Goal: Task Accomplishment & Management: Use online tool/utility

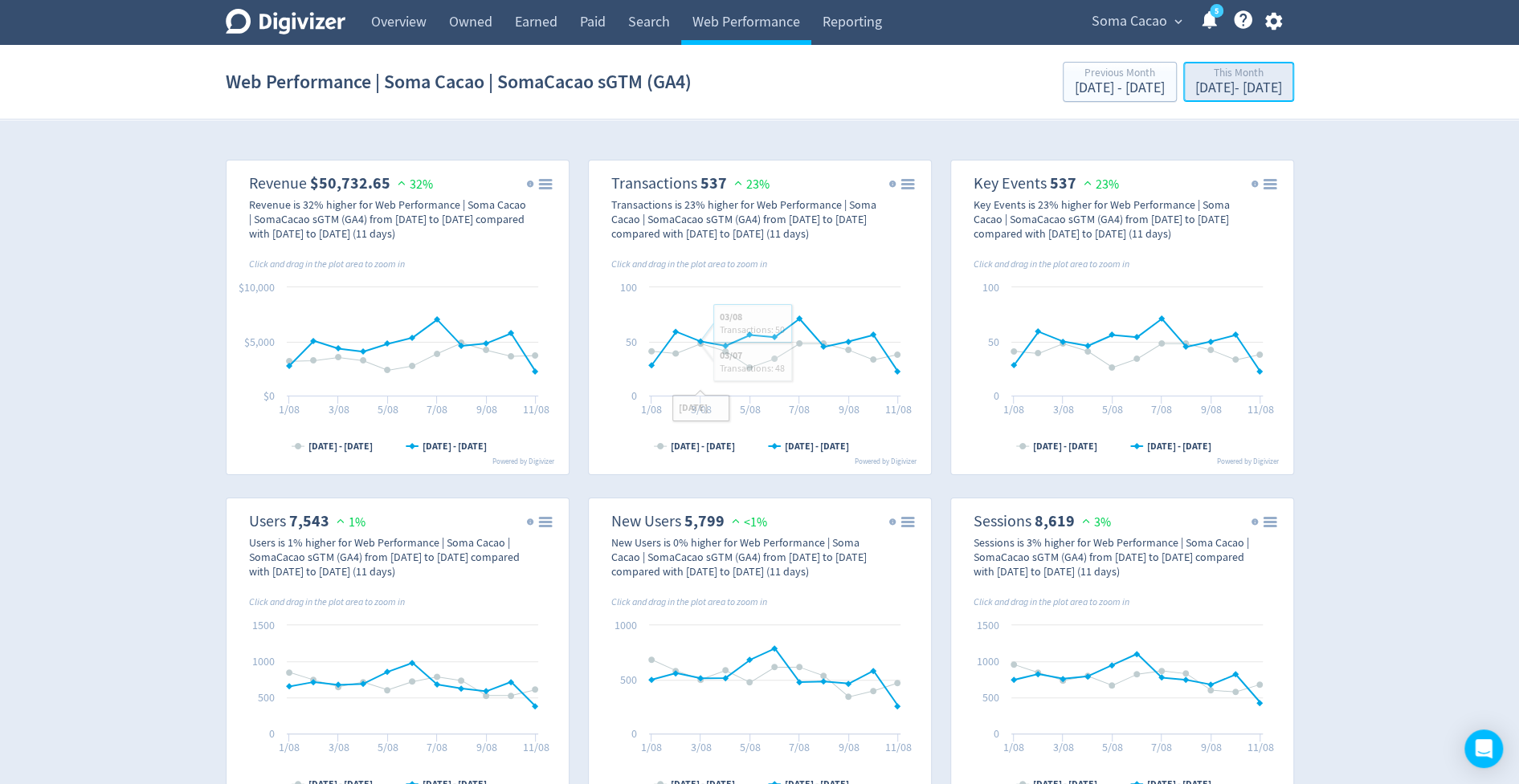
click at [1195, 79] on div "This Month" at bounding box center [1238, 74] width 87 height 14
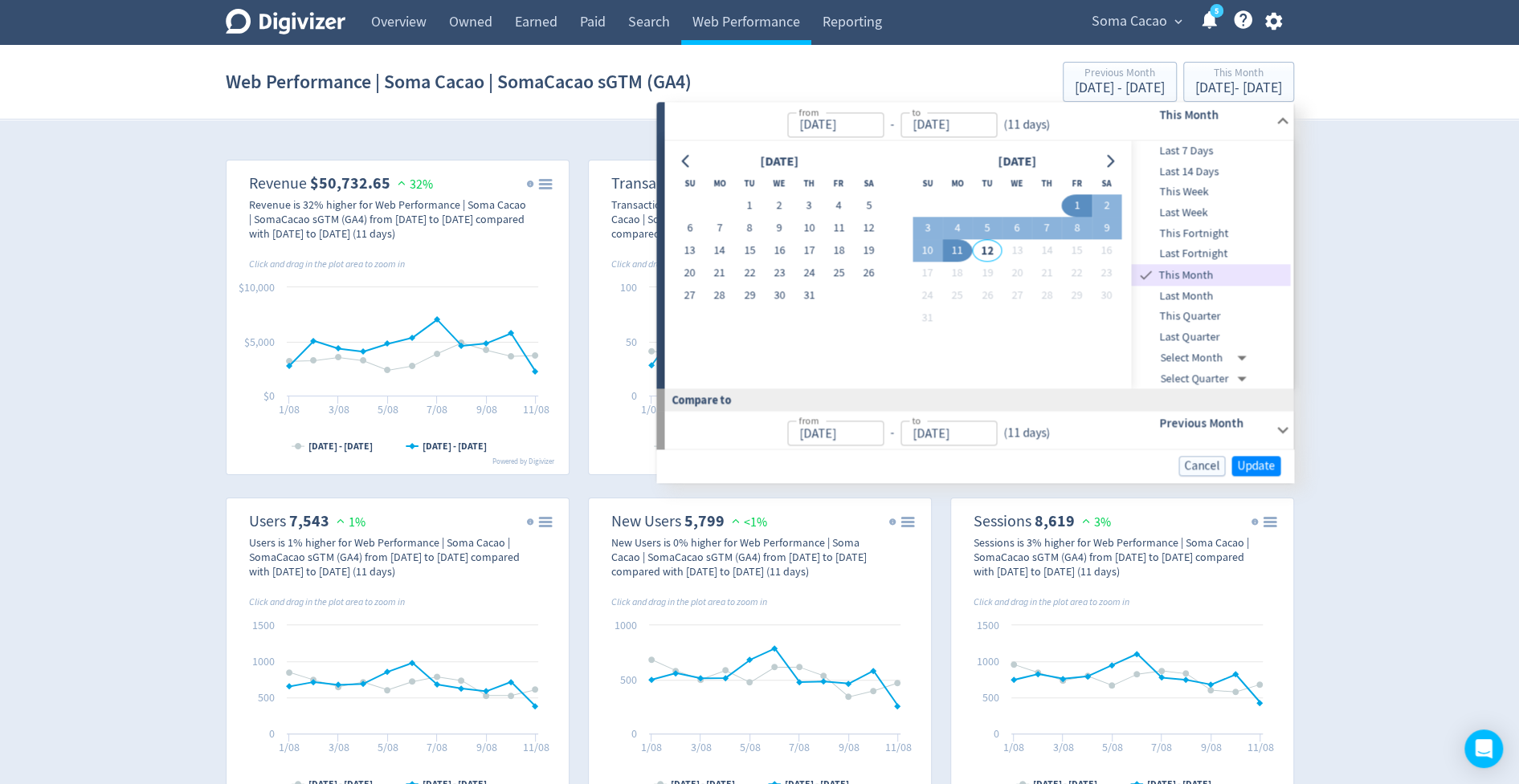
click at [1138, 24] on span "Soma Cacao" at bounding box center [1128, 21] width 75 height 25
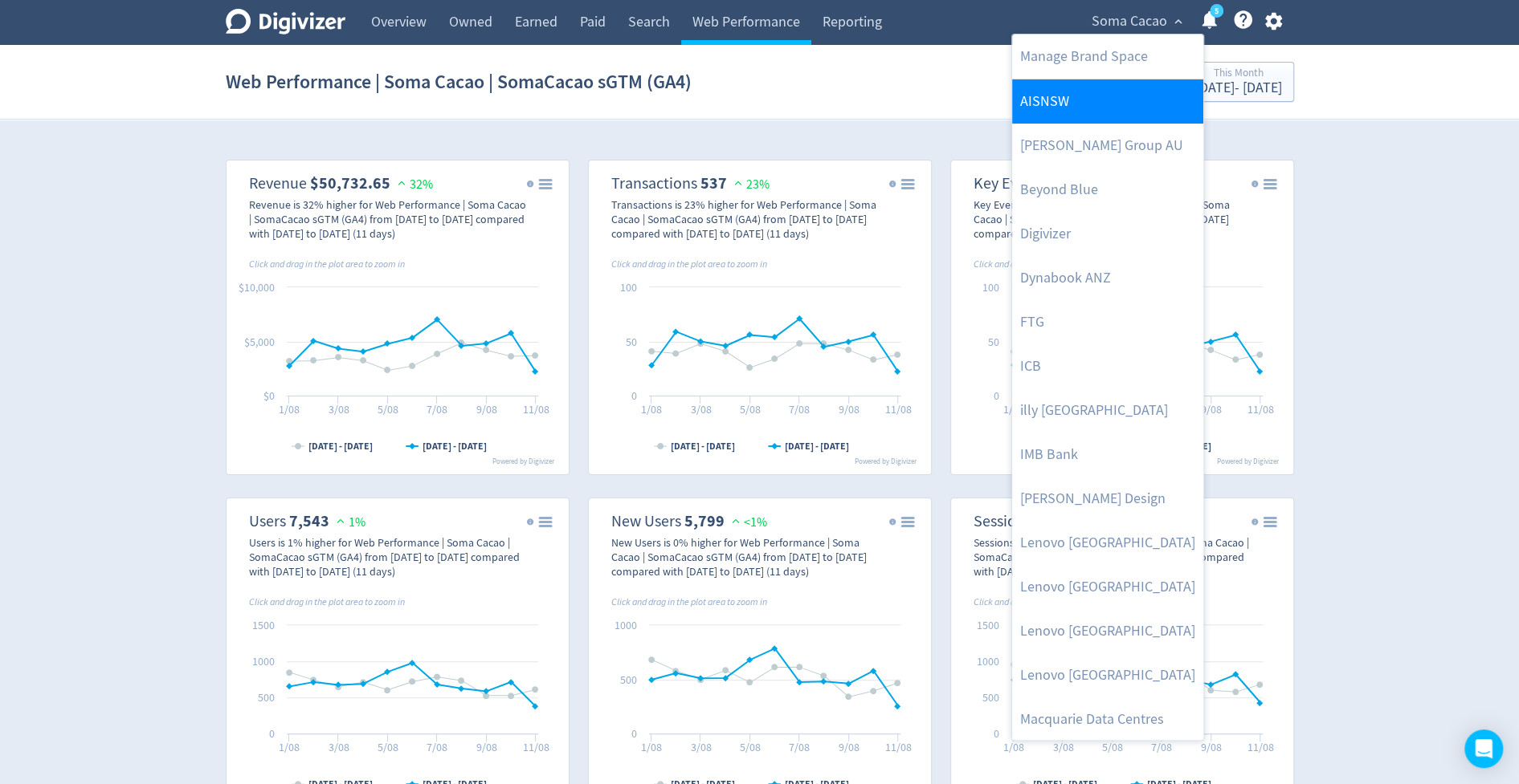
click at [1104, 115] on link "AISNSW" at bounding box center [1107, 101] width 191 height 44
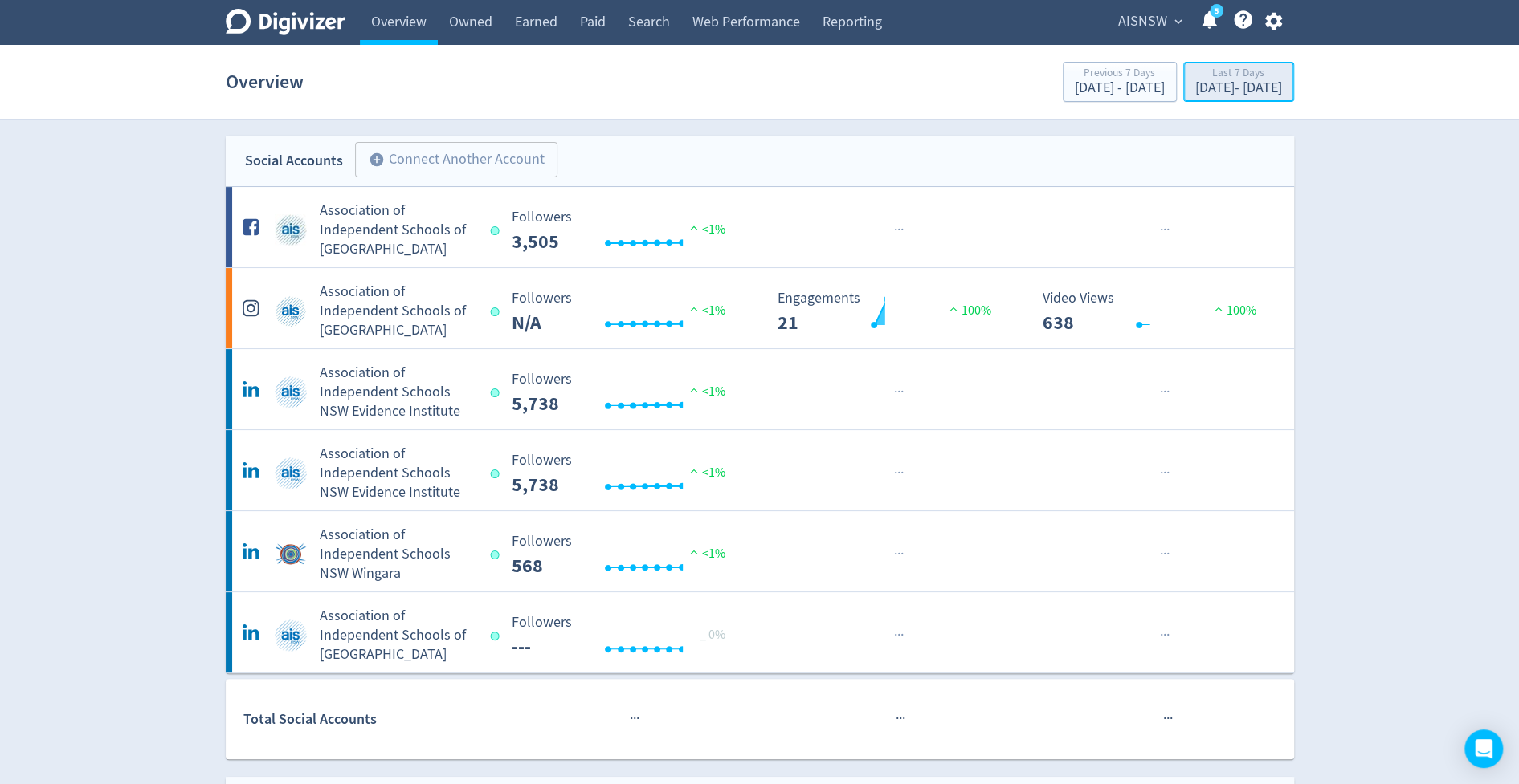
click at [1195, 79] on div "Last 7 Days" at bounding box center [1238, 74] width 87 height 14
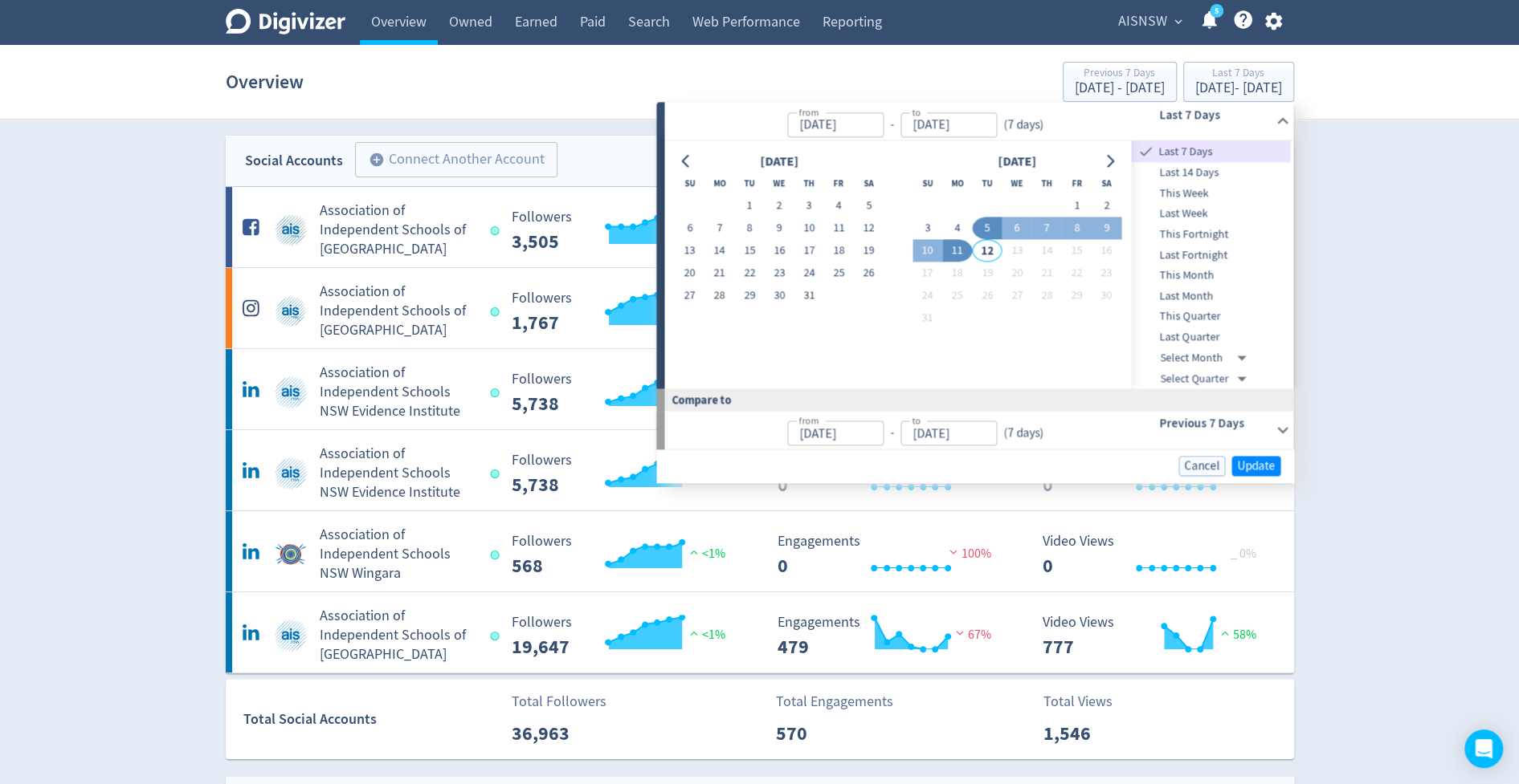
click at [1188, 279] on span "This Month" at bounding box center [1211, 275] width 159 height 18
type input "[DATE]"
click at [1254, 466] on span "Update" at bounding box center [1255, 466] width 38 height 12
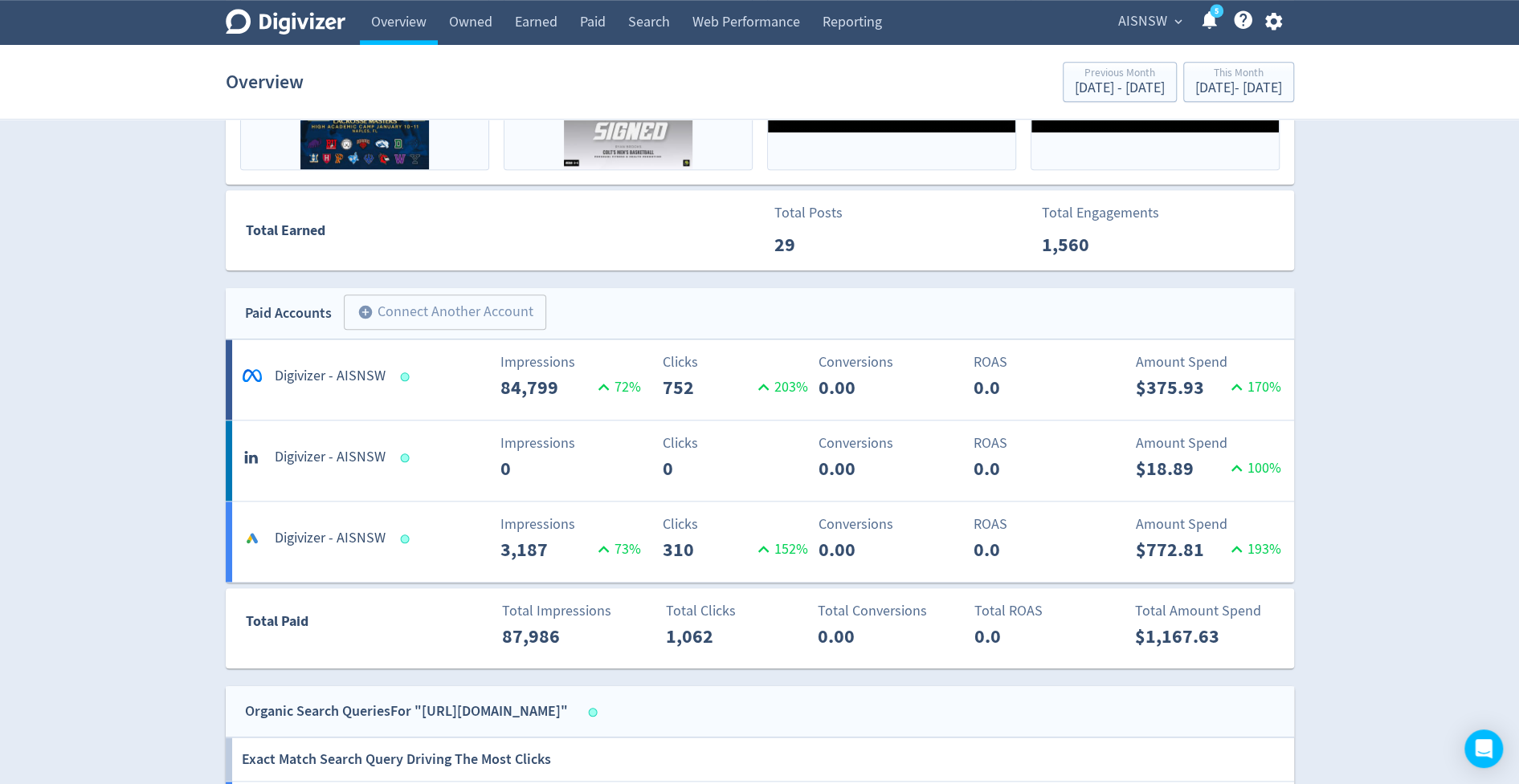
scroll to position [977, 0]
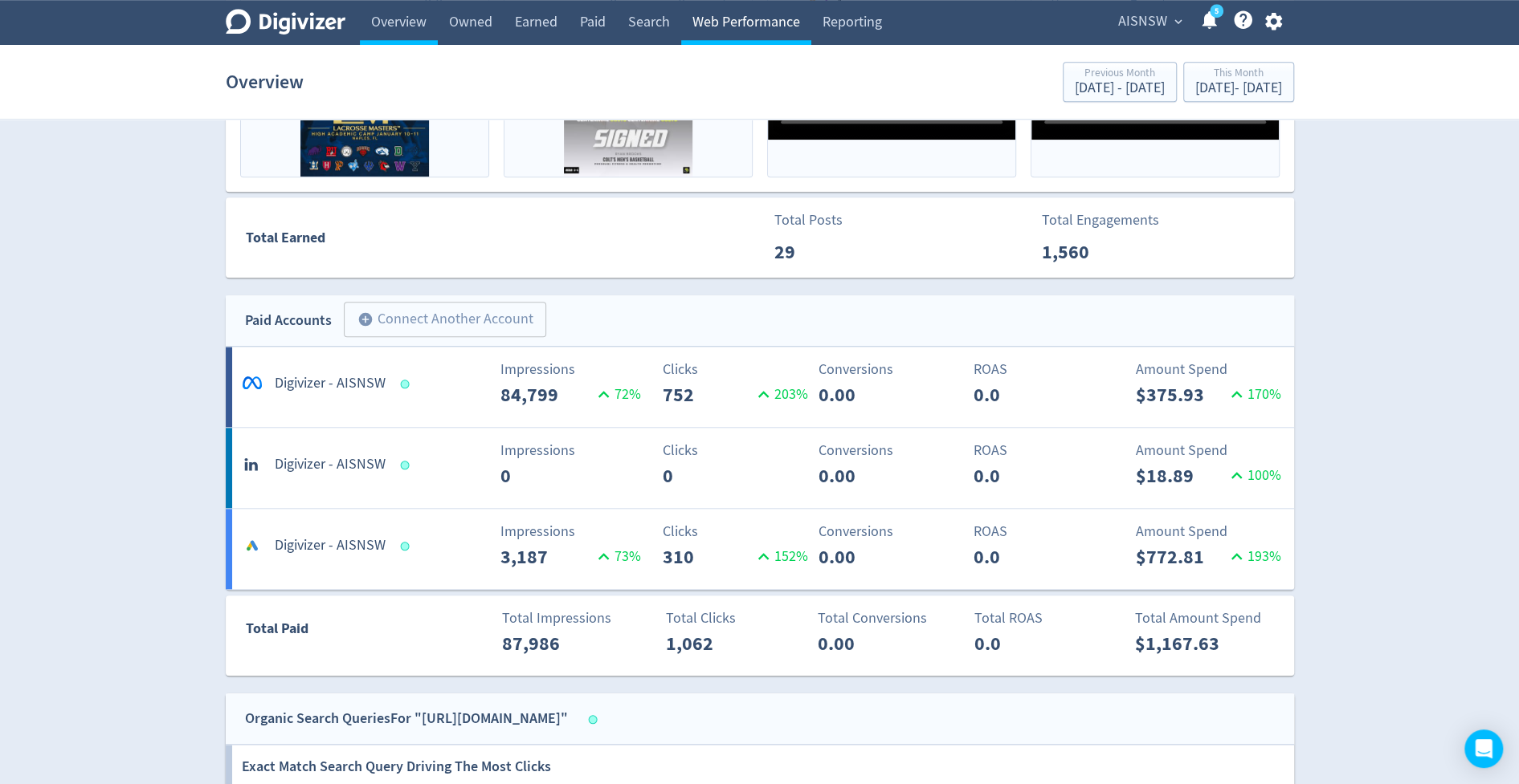
click at [721, 25] on link "Web Performance" at bounding box center [746, 22] width 130 height 45
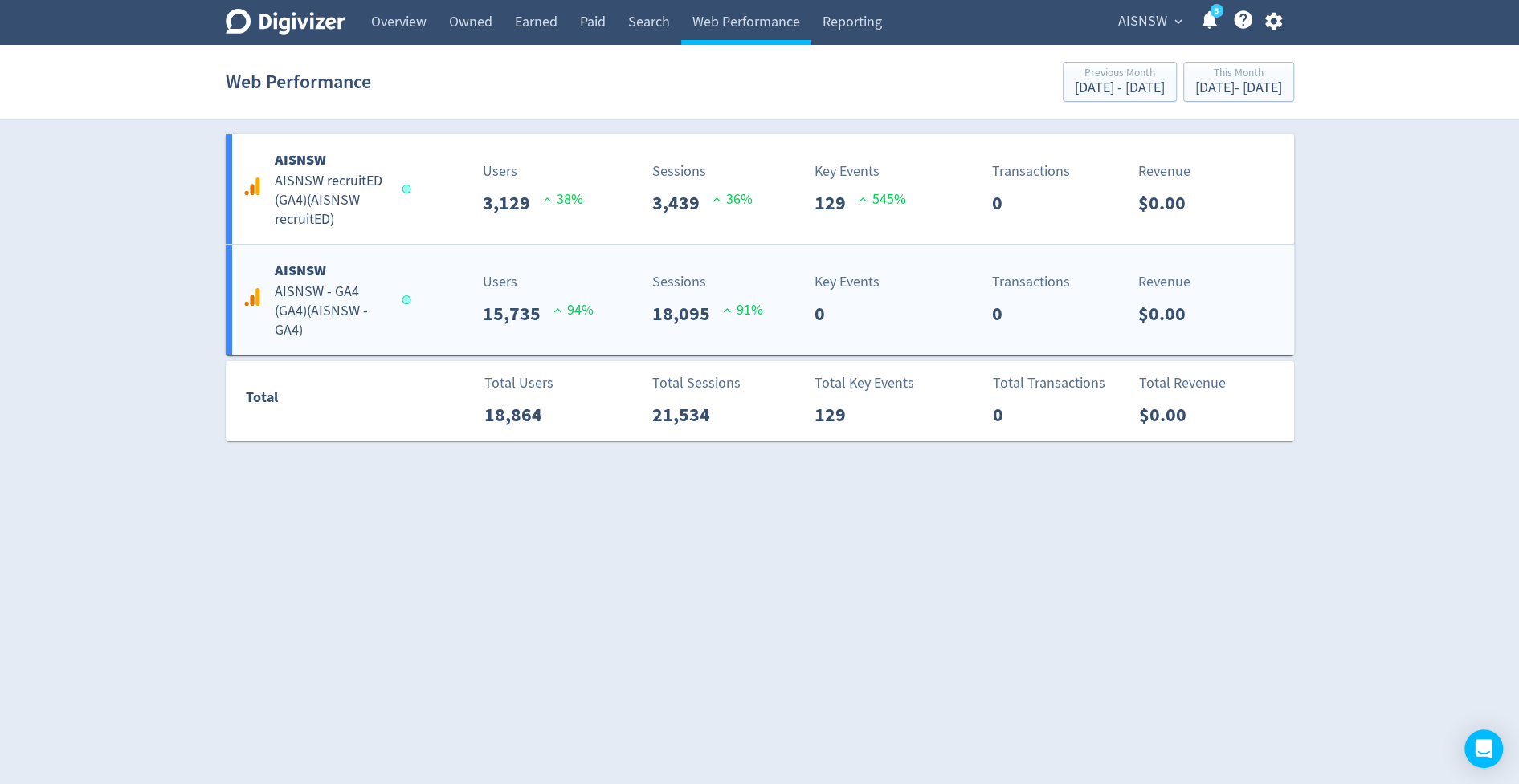
click at [417, 338] on div "AISNSW AISNSW - GA4 (GA4) ( AISNSW - GA4 ) Users 15,735 94 % Sessions 18,095 91…" at bounding box center [760, 300] width 1068 height 110
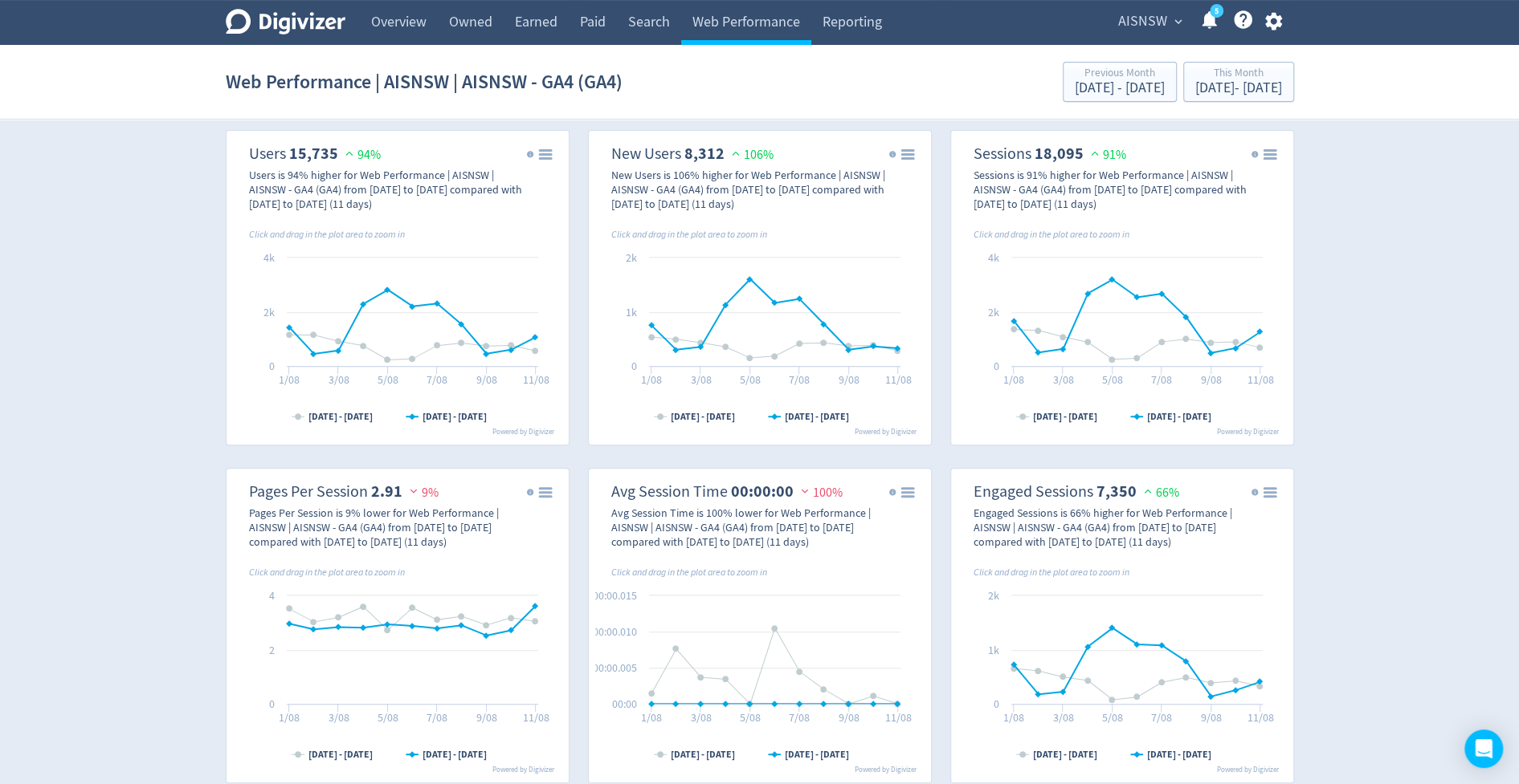
scroll to position [362, 0]
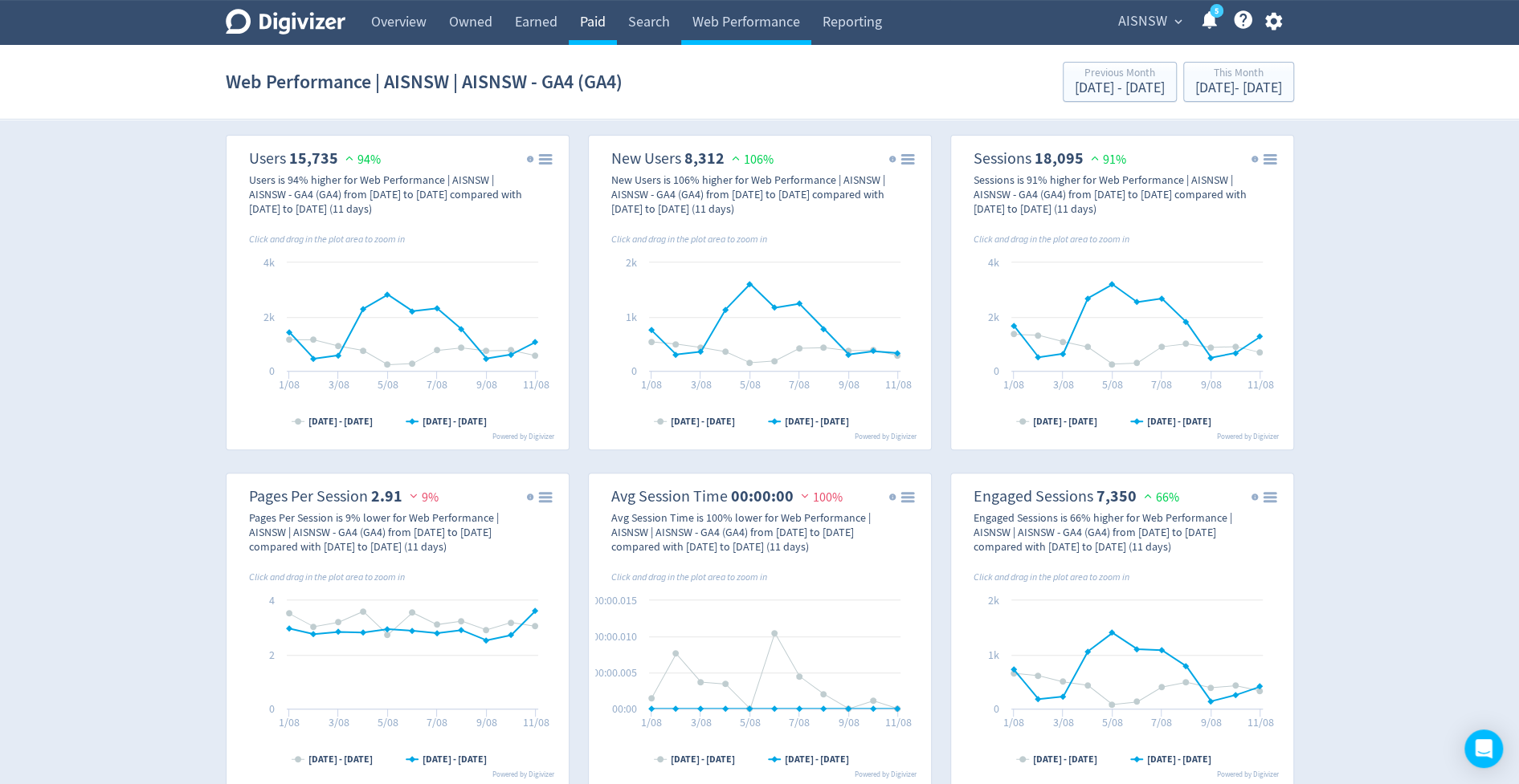
click at [586, 41] on link "Paid" at bounding box center [593, 22] width 48 height 45
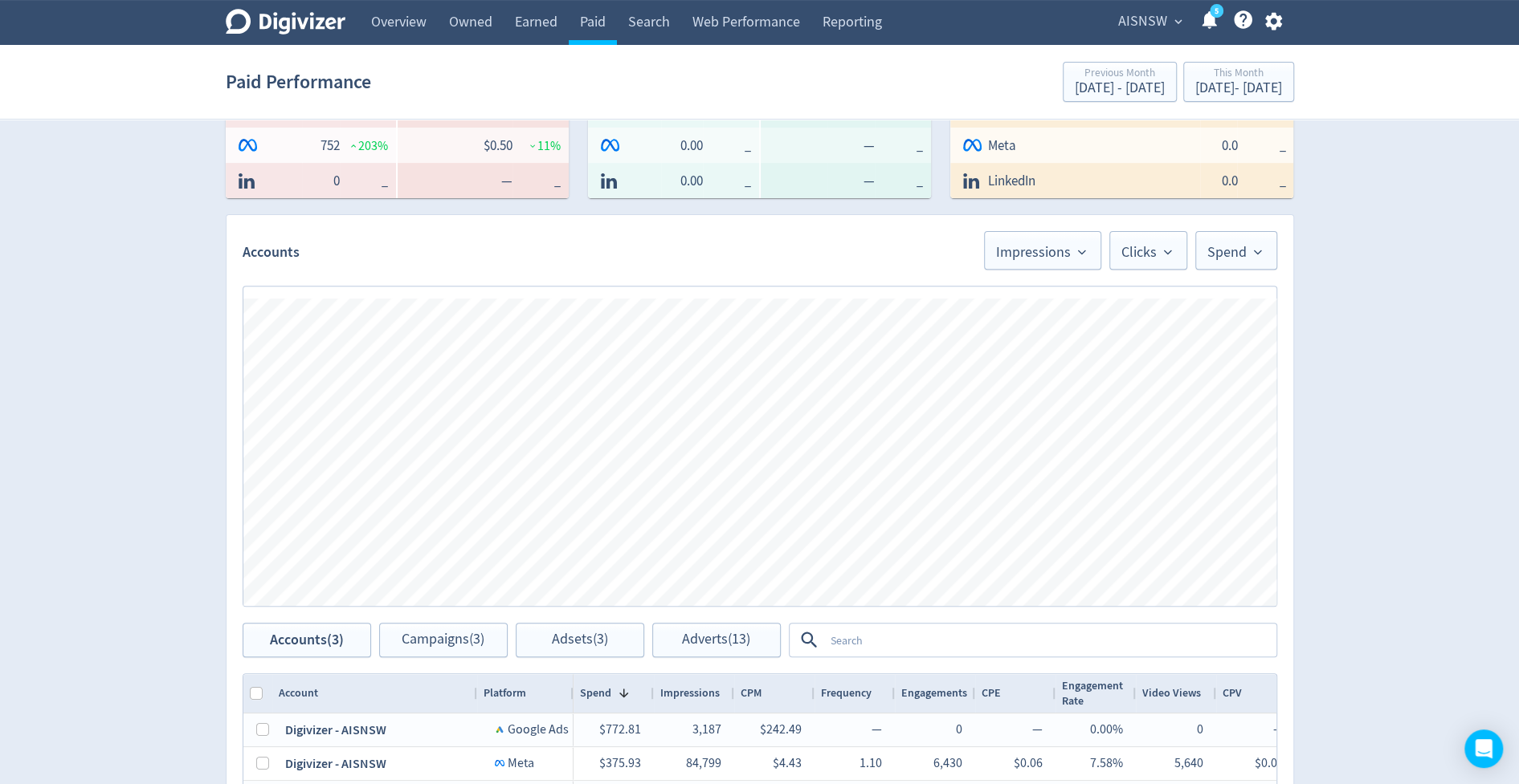
scroll to position [758, 0]
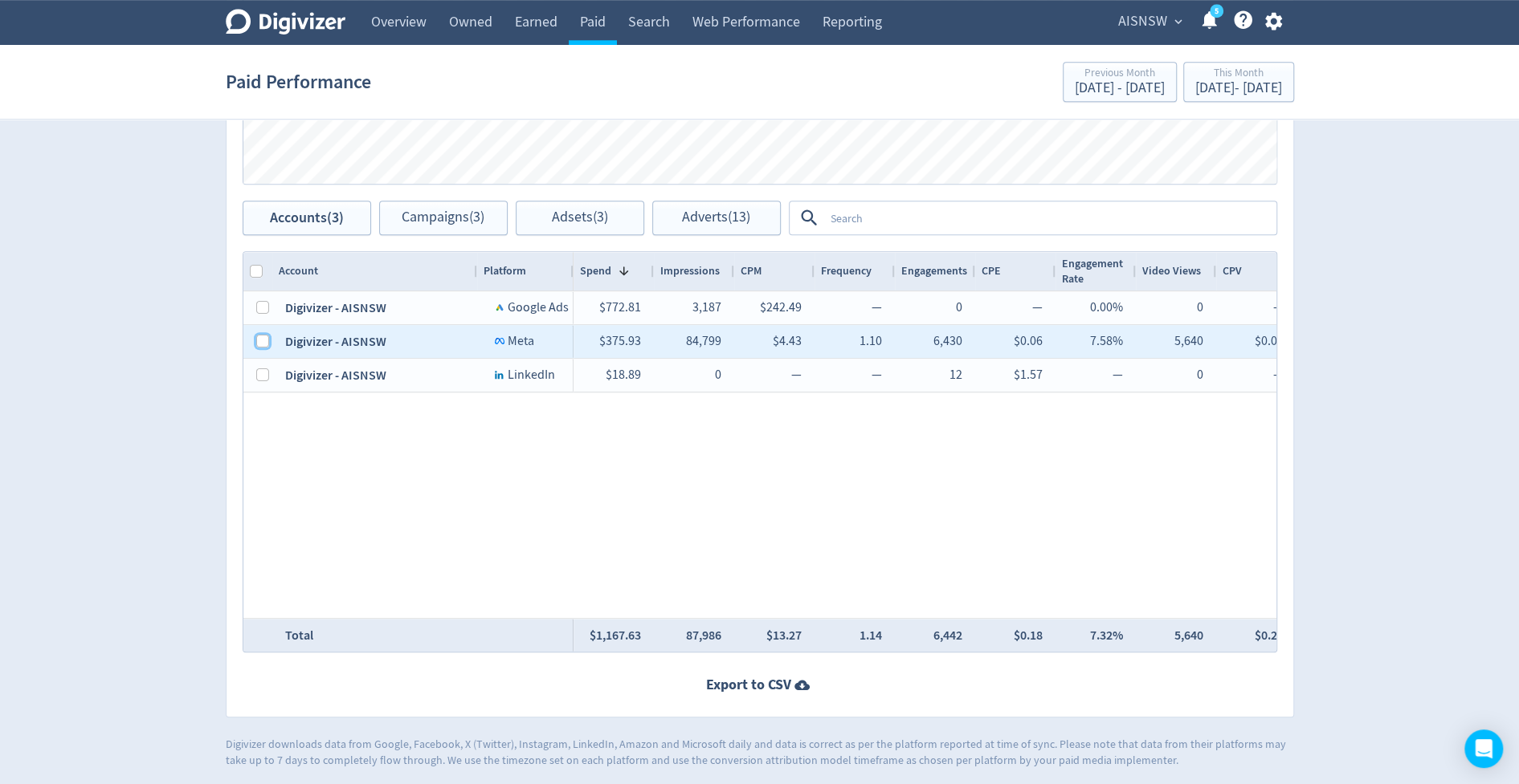
click at [261, 338] on input "Press Space to toggle row selection (unchecked)" at bounding box center [262, 340] width 13 height 13
checkbox input "true"
checkbox input "false"
click at [484, 201] on button "Campaigns (1)" at bounding box center [443, 218] width 128 height 35
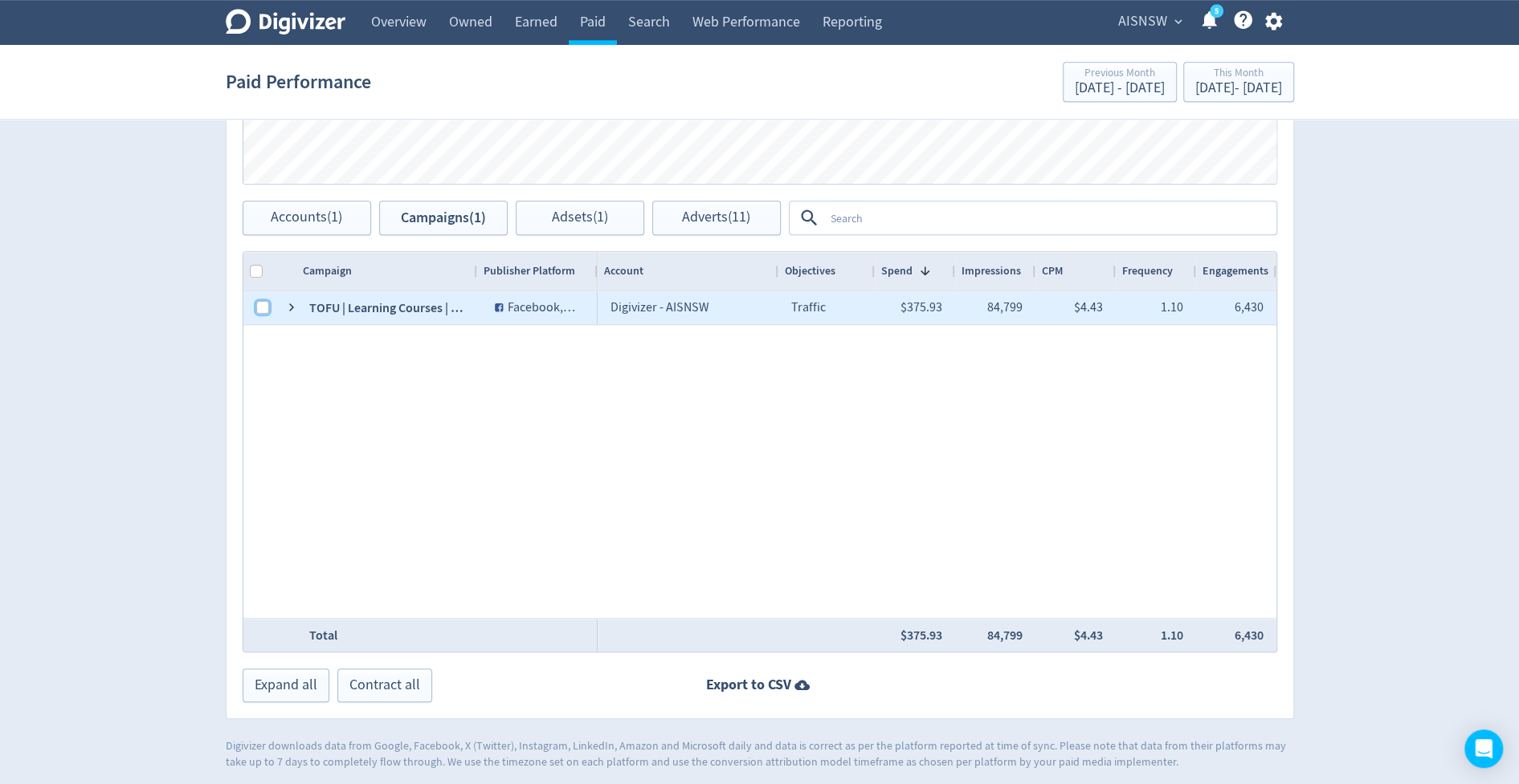
click at [256, 301] on input "Press Space to toggle row selection (unchecked)" at bounding box center [262, 307] width 13 height 13
checkbox input "true"
click at [583, 228] on button "Adsets (1)" at bounding box center [580, 218] width 128 height 35
click at [256, 305] on input "Press Space to toggle row selection (unchecked)" at bounding box center [262, 307] width 13 height 13
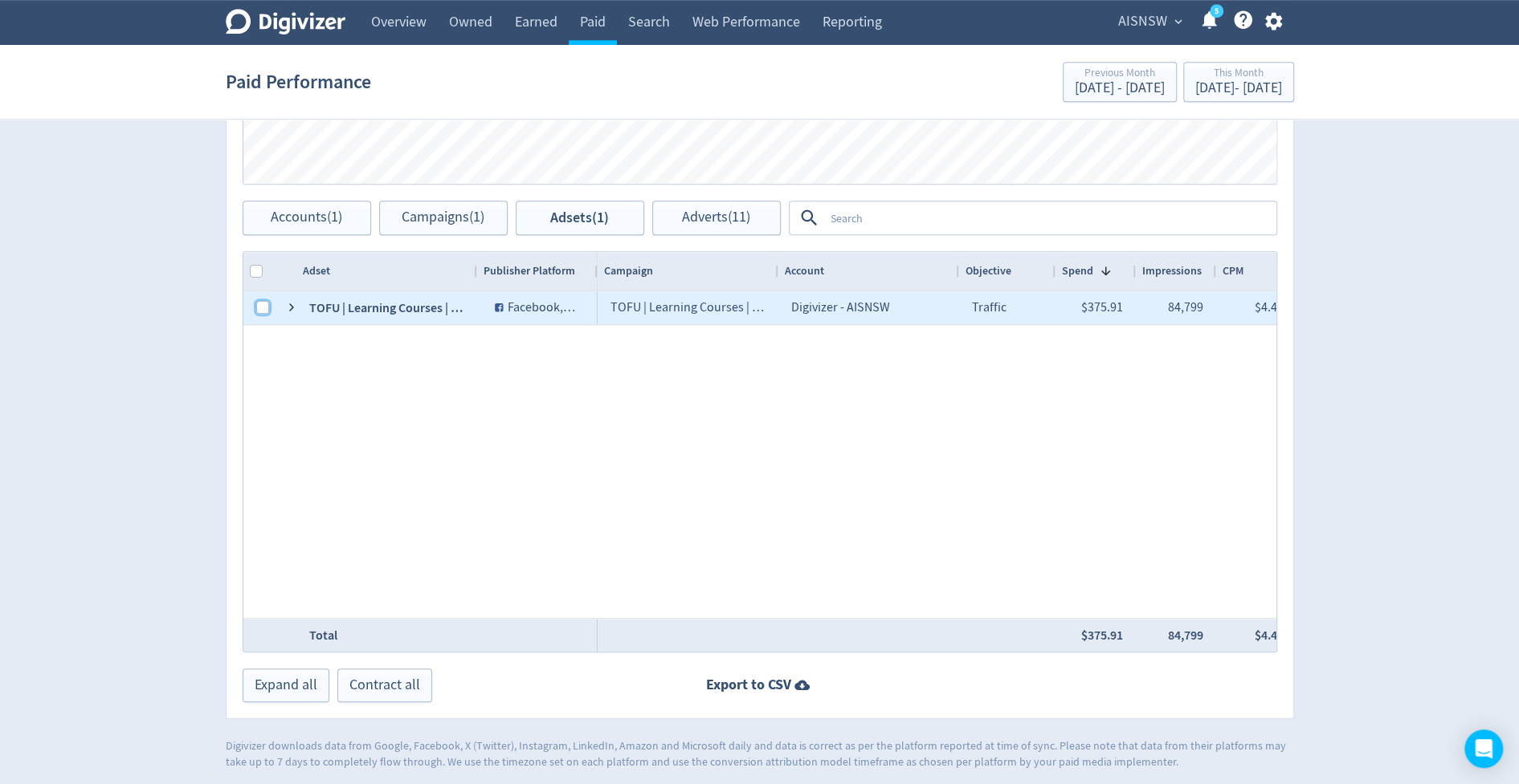
checkbox input "true"
click at [743, 221] on span "Adverts (11)" at bounding box center [716, 218] width 68 height 15
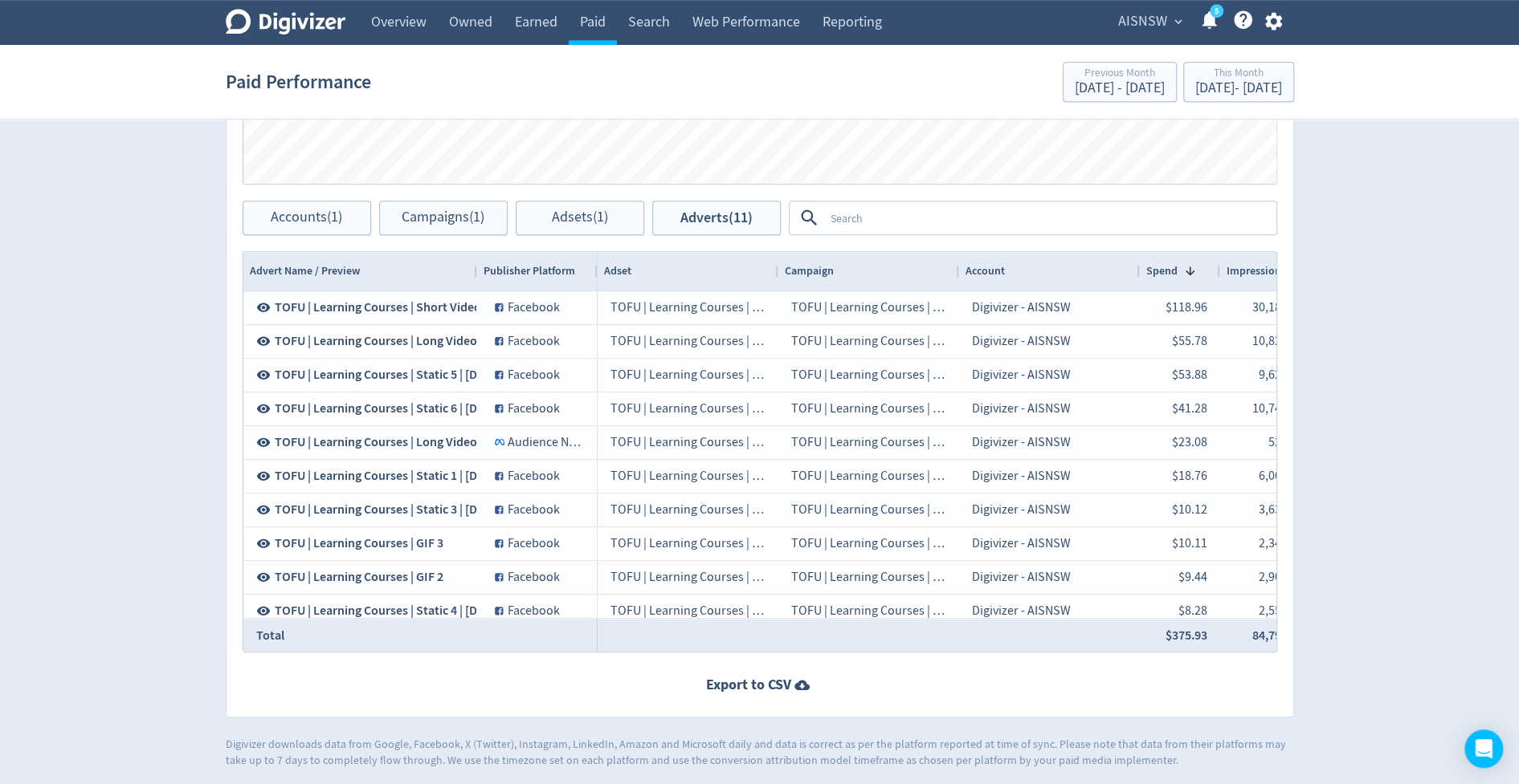
click at [877, 222] on textarea at bounding box center [1049, 217] width 451 height 30
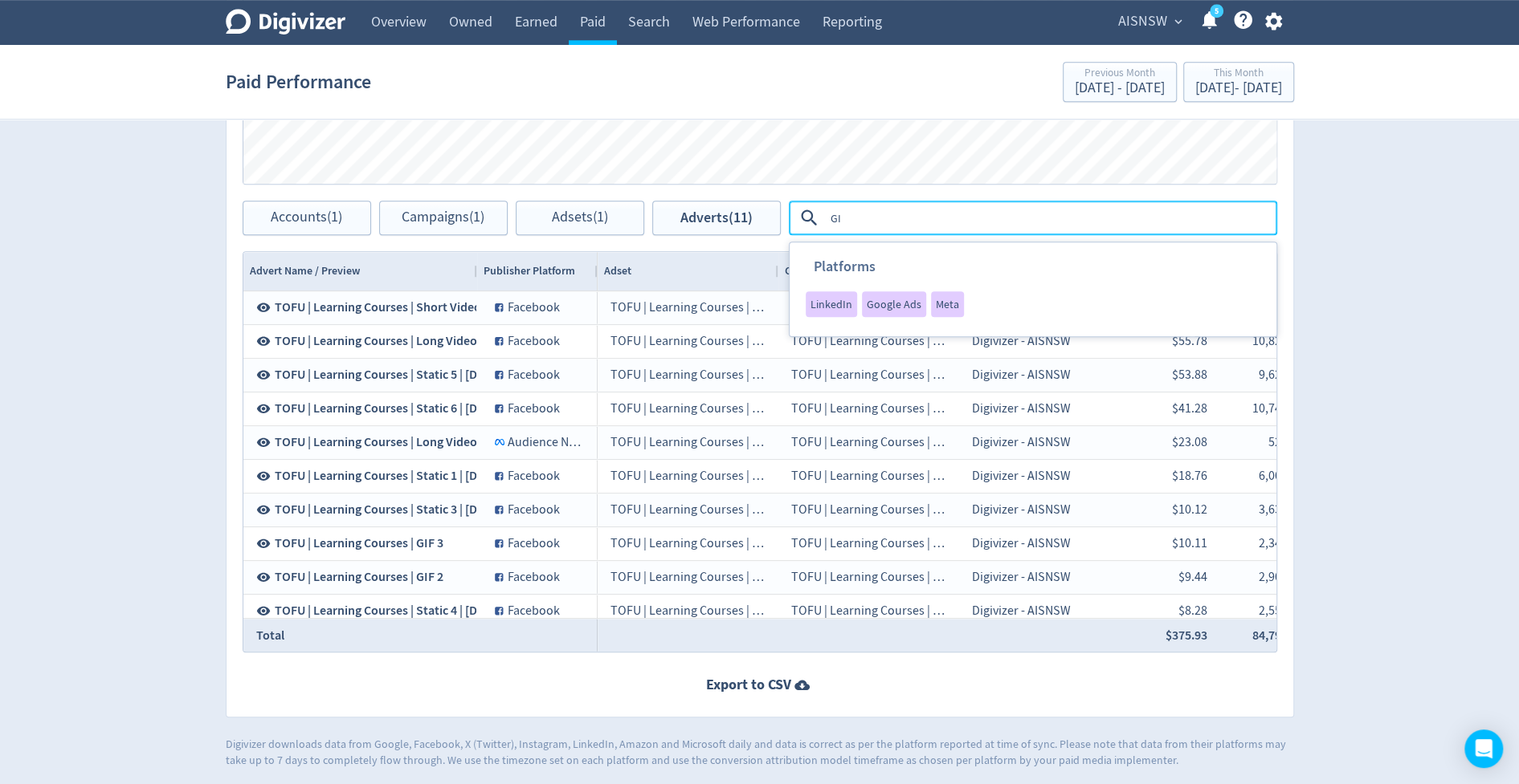
type textarea "GIF"
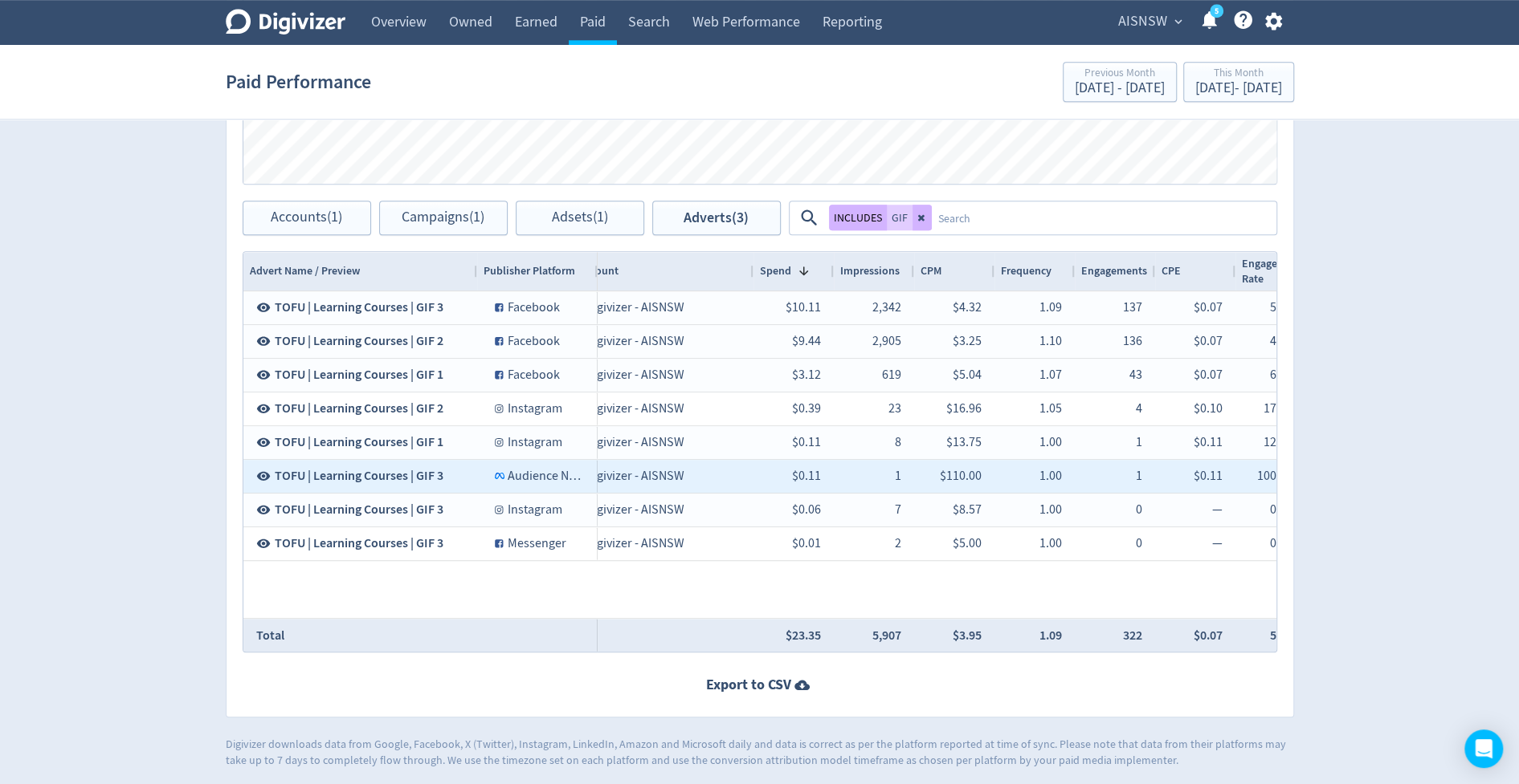
scroll to position [0, 897]
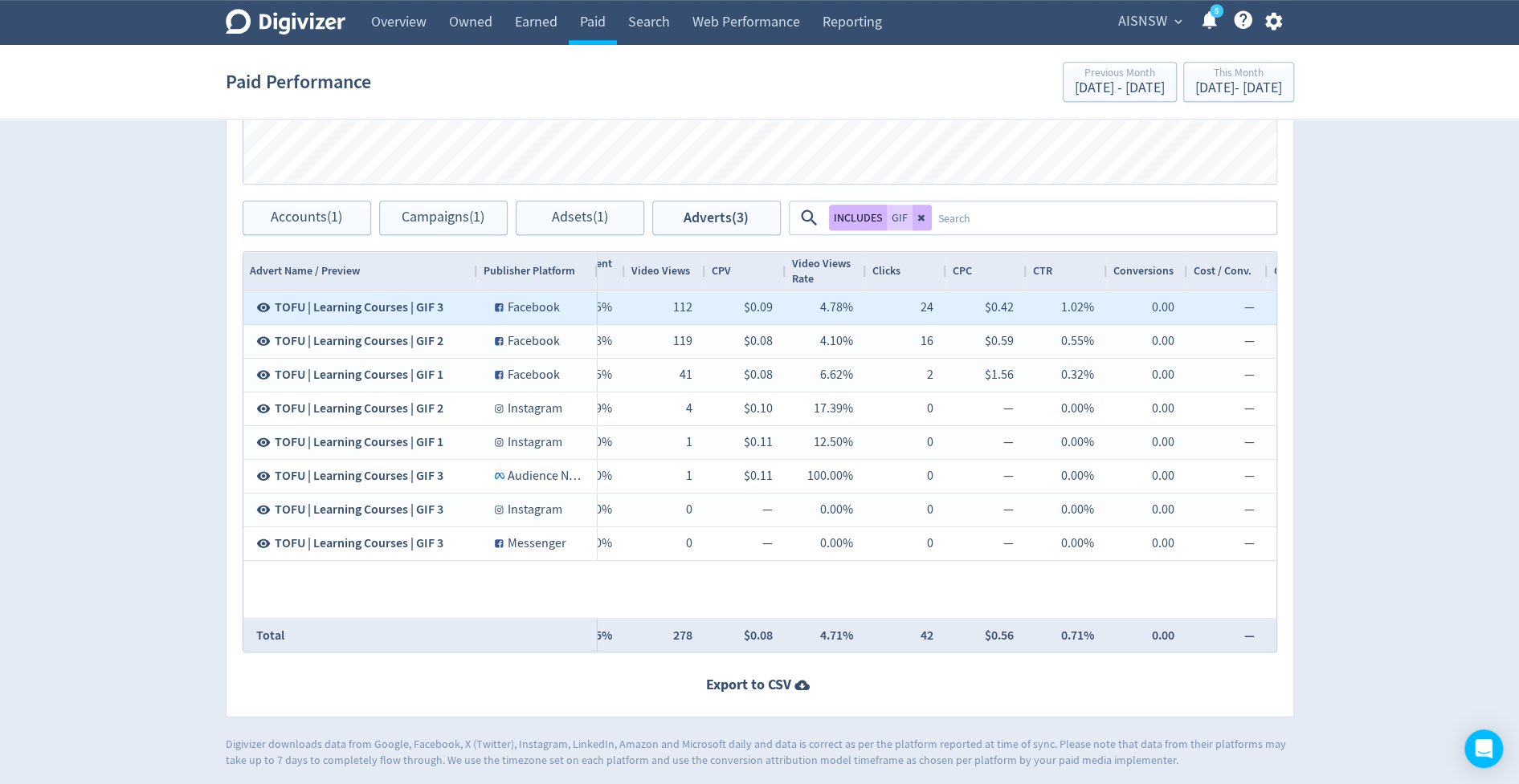
click at [262, 303] on icon at bounding box center [263, 308] width 14 height 8
